Goal: Information Seeking & Learning: Learn about a topic

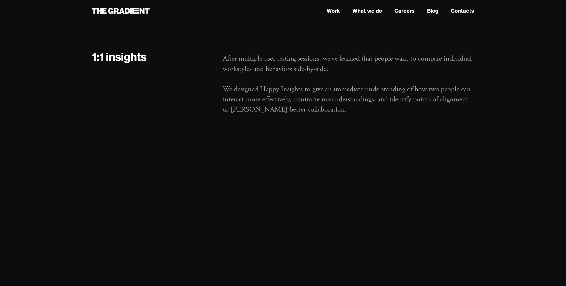
scroll to position [1506, 0]
click at [336, 12] on link "Work" at bounding box center [333, 11] width 13 height 8
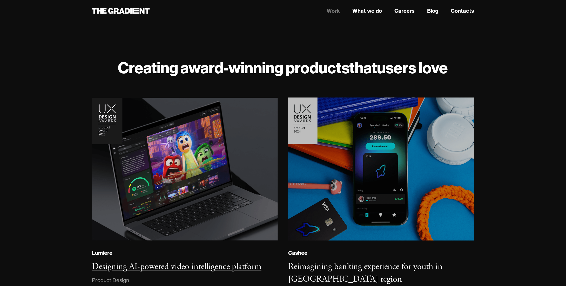
click at [202, 149] on img at bounding box center [185, 169] width 186 height 143
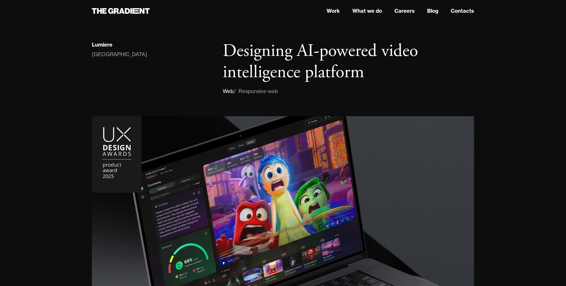
click at [331, 16] on header "Work What we do Careers Blog Contacts" at bounding box center [283, 11] width 566 height 22
click at [332, 11] on link "Work" at bounding box center [333, 11] width 13 height 8
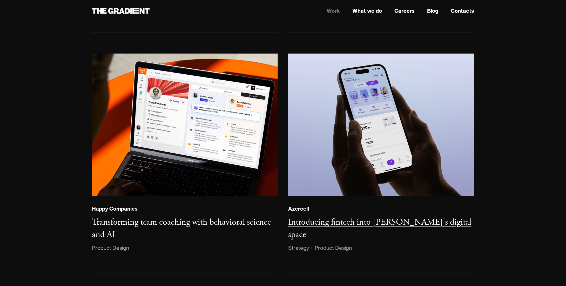
scroll to position [286, 0]
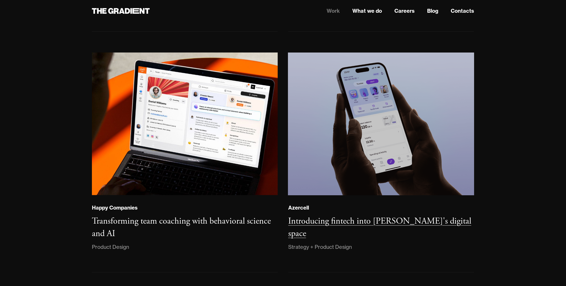
click at [324, 127] on img at bounding box center [380, 124] width 187 height 144
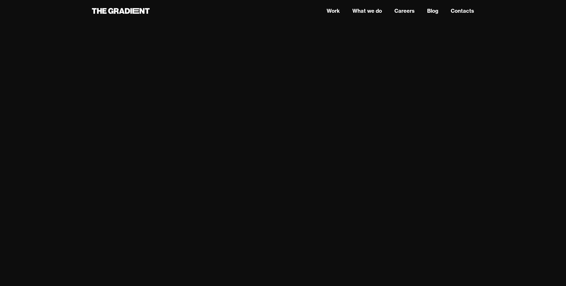
scroll to position [3141, 0]
click at [331, 12] on link "Work" at bounding box center [333, 11] width 13 height 8
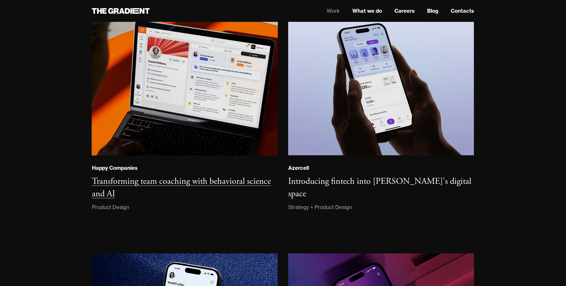
scroll to position [337, 0]
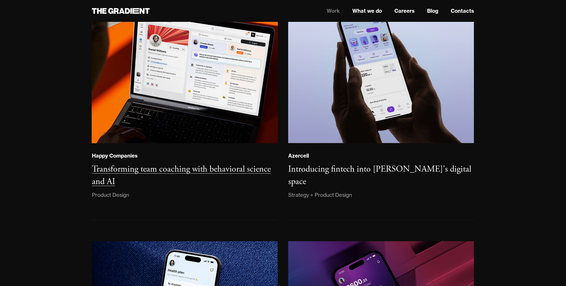
click at [222, 160] on div "Happy Companies Transforming team coaching with behavioral science and AI Produ…" at bounding box center [185, 175] width 186 height 48
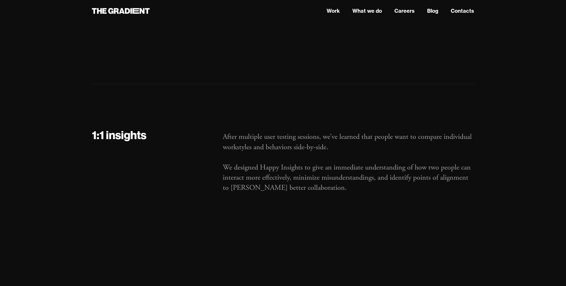
scroll to position [1428, 0]
